Goal: Information Seeking & Learning: Learn about a topic

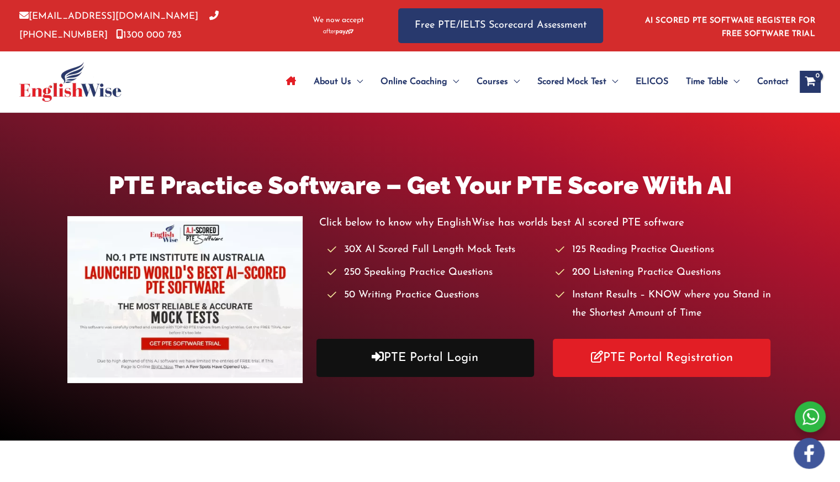
click at [398, 351] on link "PTE Portal Login" at bounding box center [426, 358] width 218 height 38
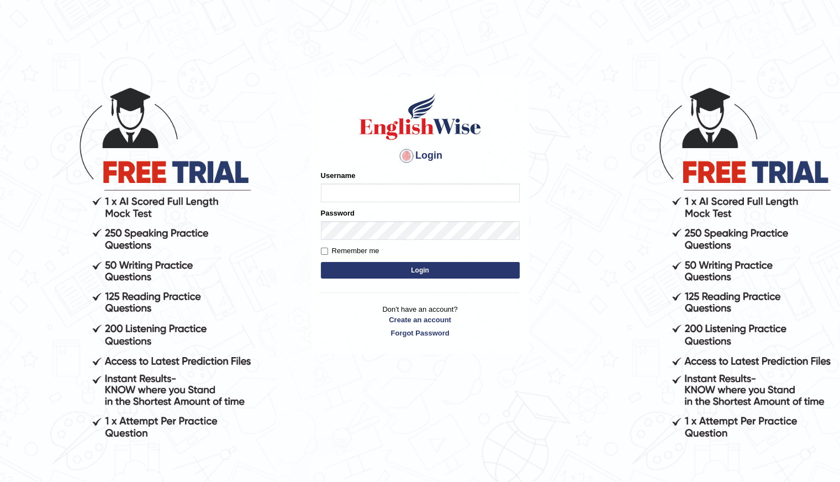
click at [342, 191] on input "Username" at bounding box center [420, 192] width 199 height 19
type input "Shani221"
click at [341, 327] on p "Don't have an account? Create an account Forgot Password" at bounding box center [420, 321] width 199 height 34
click at [380, 266] on button "Login" at bounding box center [420, 270] width 199 height 17
click at [338, 190] on input "Username" at bounding box center [420, 192] width 199 height 19
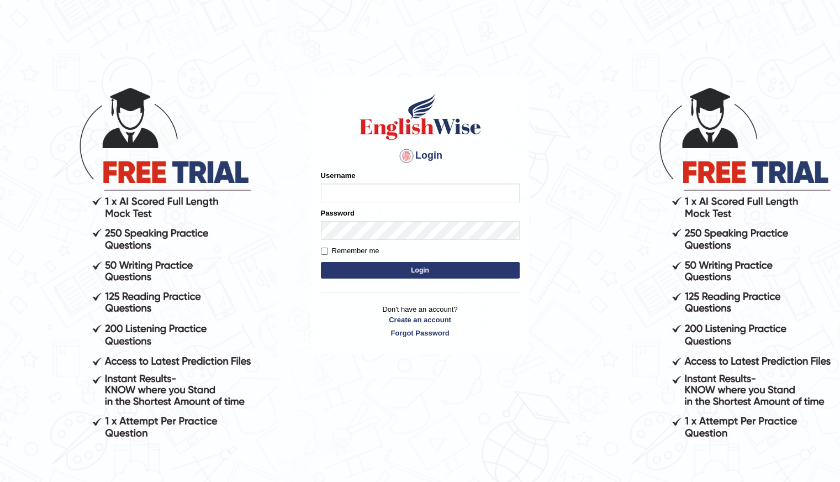
type input "Shani221"
click at [360, 375] on div "Login Please fix the following errors: Username Shani221 Password Remember me L…" at bounding box center [420, 283] width 221 height 482
click at [458, 275] on button "Login" at bounding box center [420, 270] width 199 height 17
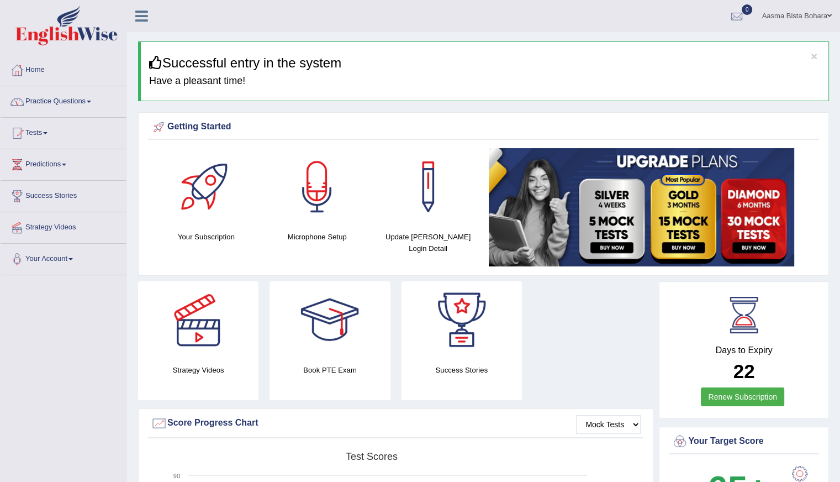
click at [43, 100] on link "Practice Questions" at bounding box center [64, 100] width 126 height 28
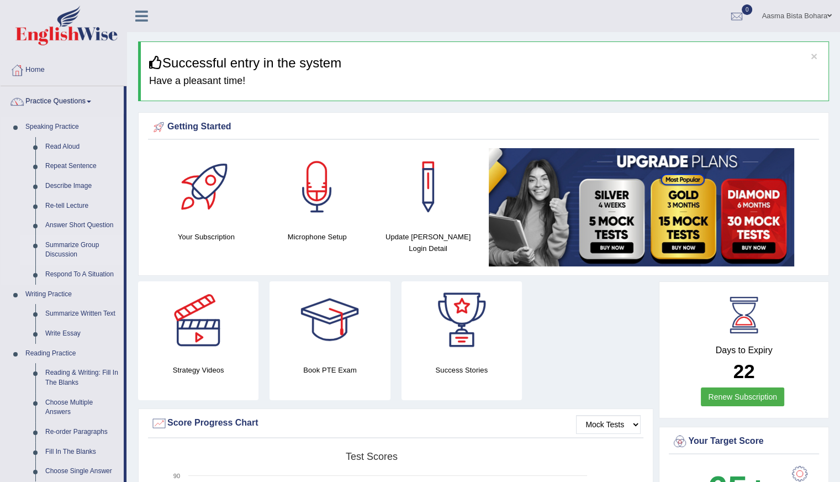
click at [67, 250] on link "Summarize Group Discussion" at bounding box center [81, 249] width 83 height 29
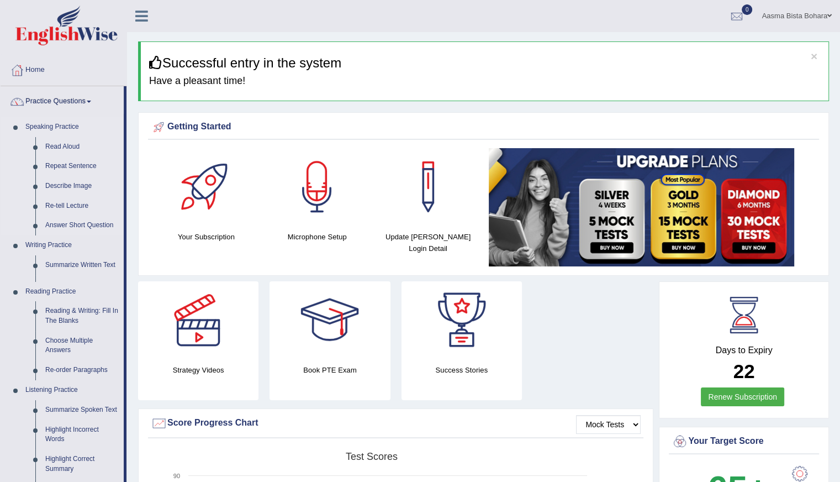
click at [67, 250] on ul "Speaking Practice Read Aloud Repeat Sentence Describe Image Re-tell Lecture Ans…" at bounding box center [62, 312] width 123 height 391
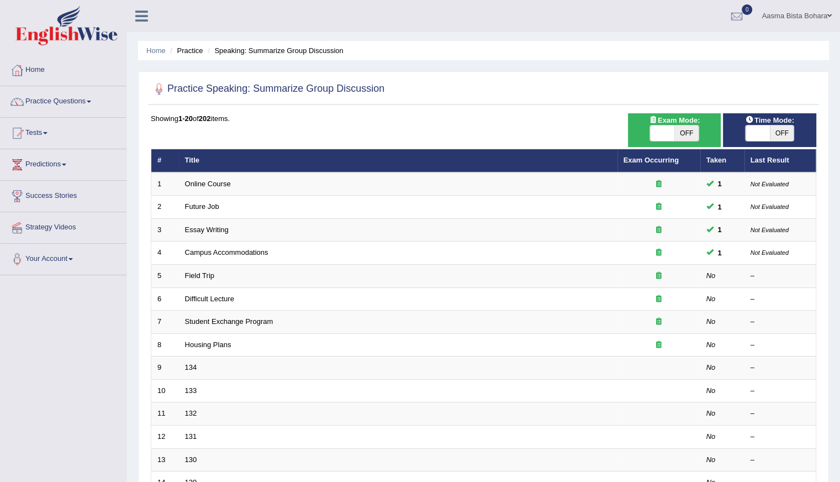
click at [771, 133] on span "OFF" at bounding box center [782, 132] width 24 height 15
checkbox input "true"
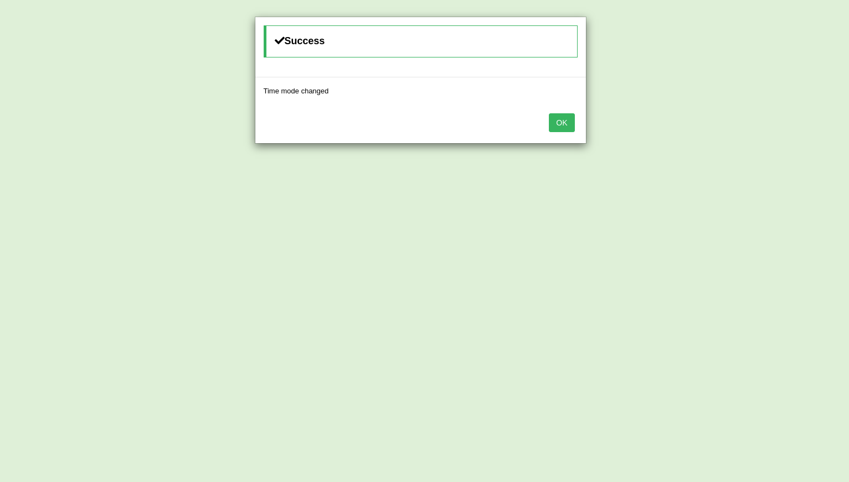
click at [561, 125] on button "OK" at bounding box center [561, 122] width 25 height 19
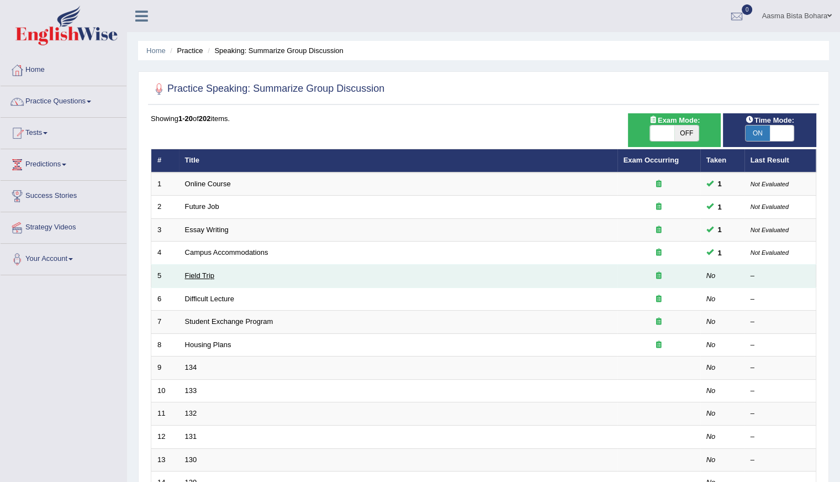
click at [196, 276] on link "Field Trip" at bounding box center [199, 275] width 29 height 8
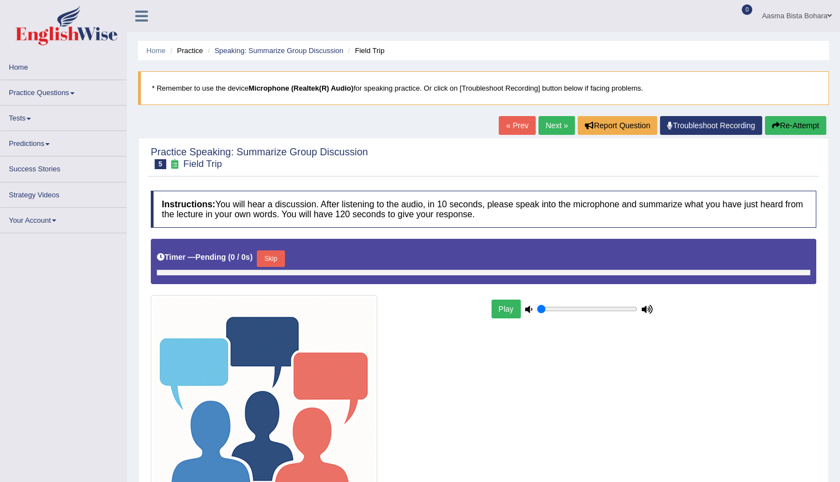
type input "0.95"
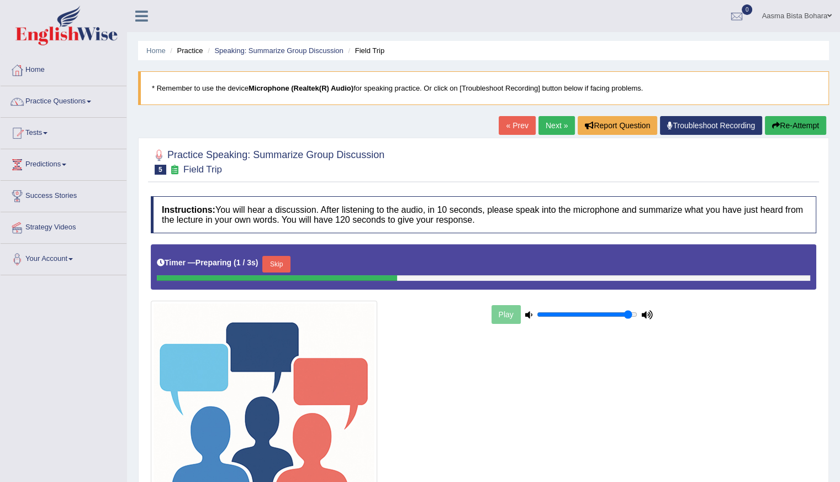
click at [276, 256] on button "Skip" at bounding box center [276, 264] width 28 height 17
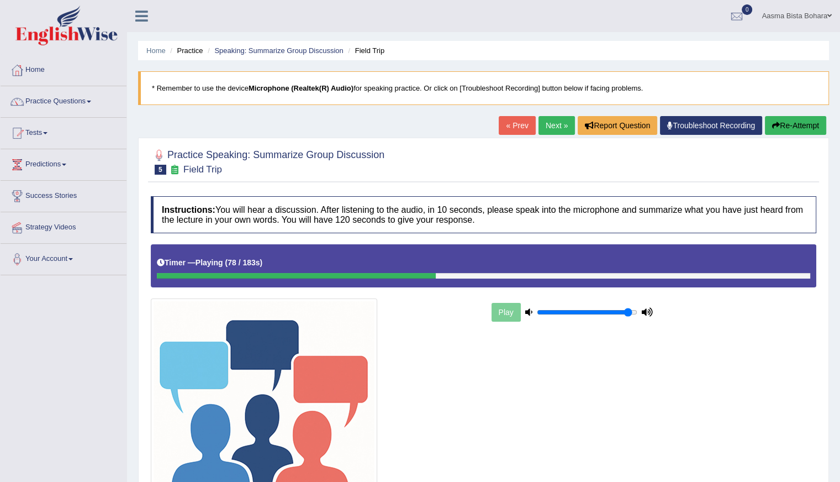
click at [781, 123] on button "Re-Attempt" at bounding box center [795, 125] width 61 height 19
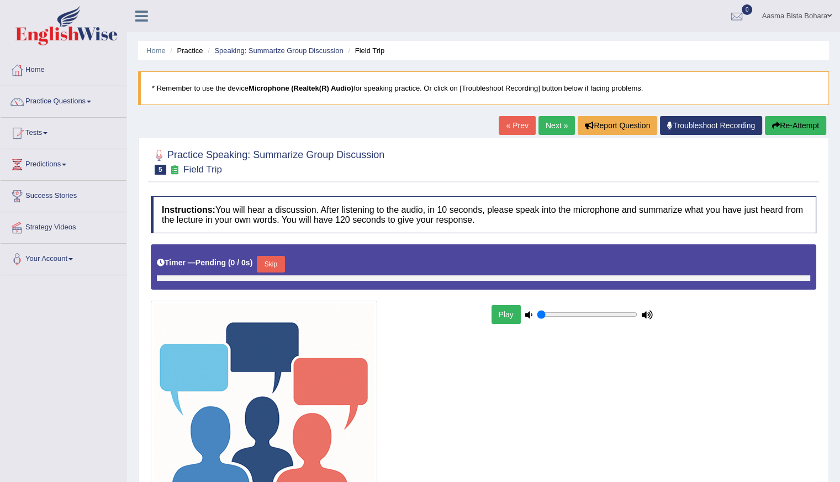
type input "0.95"
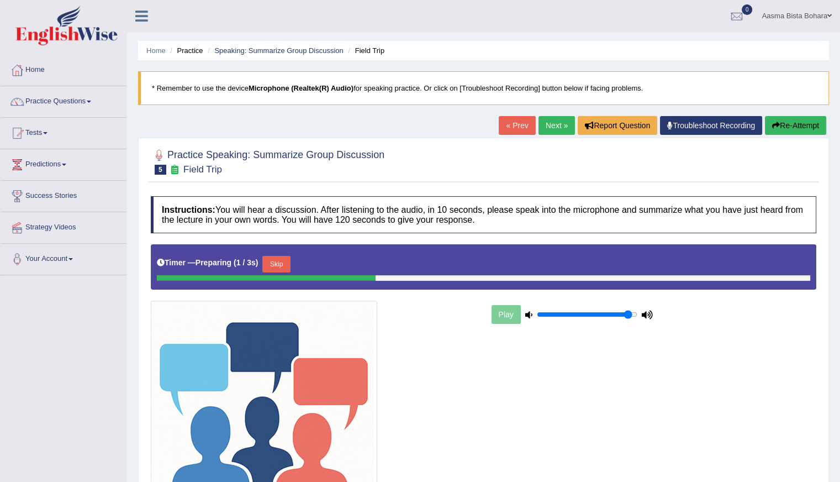
click at [287, 265] on button "Skip" at bounding box center [276, 264] width 28 height 17
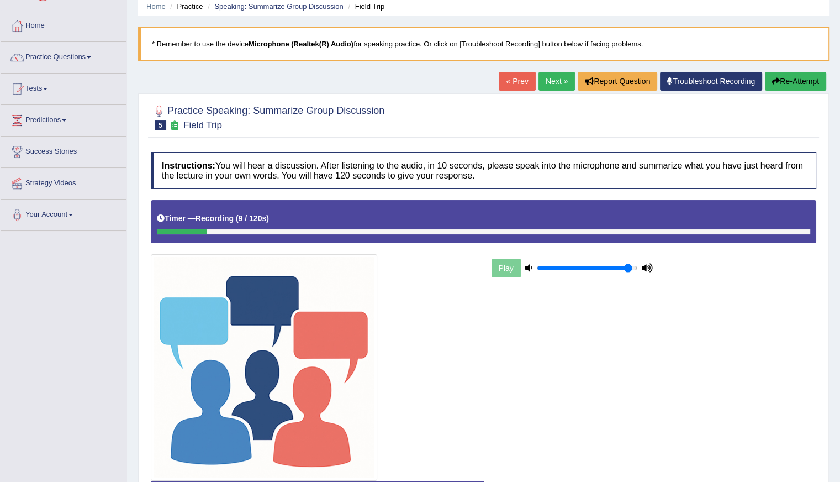
scroll to position [110, 0]
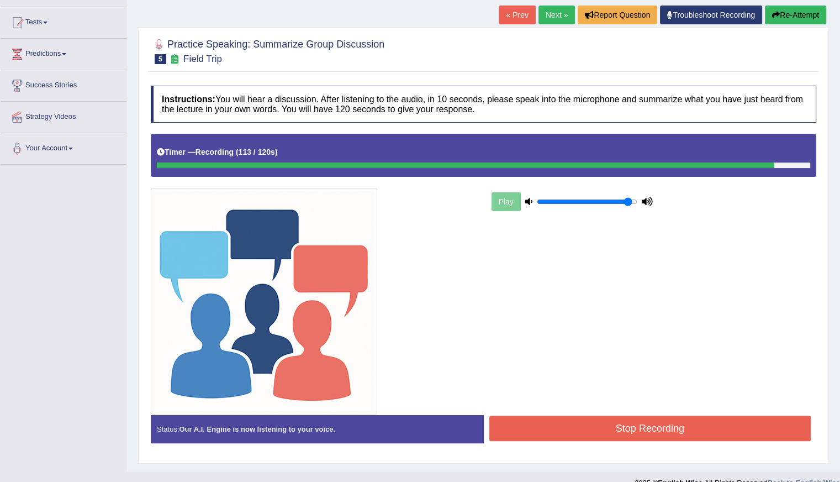
click at [611, 425] on button "Stop Recording" at bounding box center [650, 427] width 322 height 25
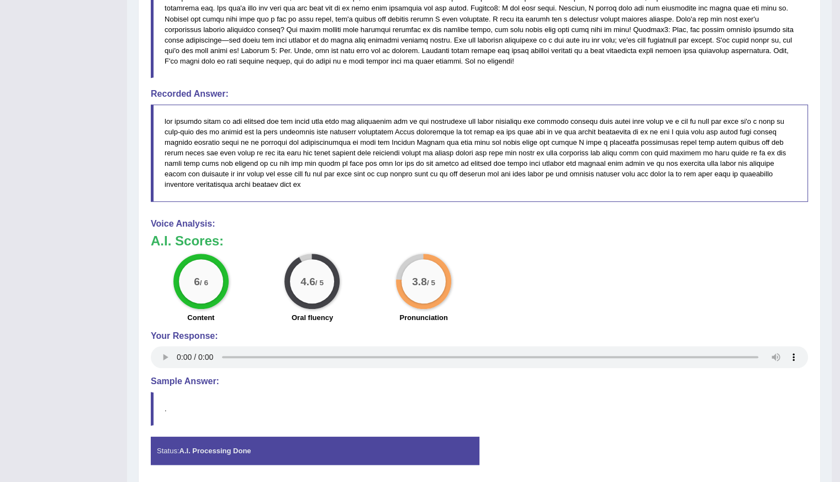
scroll to position [663, 0]
